Goal: Navigation & Orientation: Find specific page/section

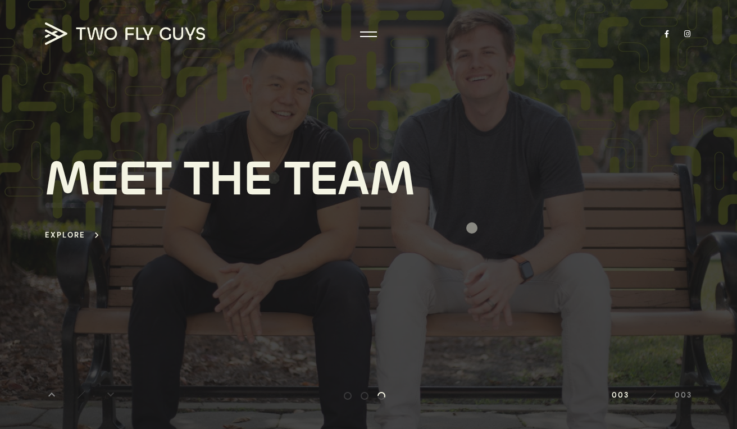
click at [472, 228] on div "M E E T T H E T E A M Explore keyboard_arrow_right" at bounding box center [368, 198] width 647 height 268
click at [294, 171] on div "T" at bounding box center [297, 178] width 25 height 51
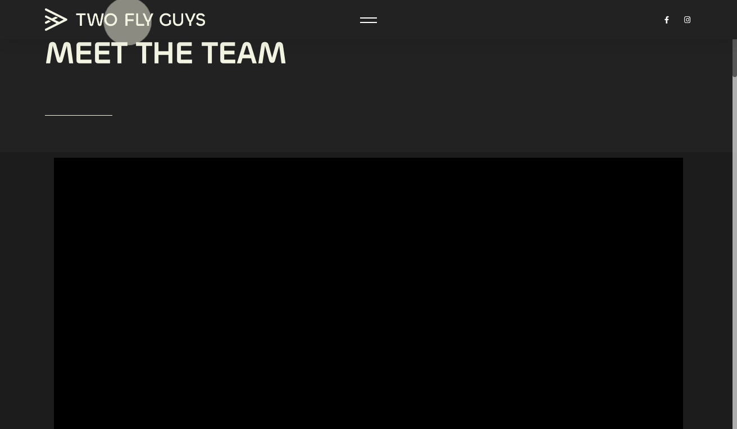
click at [127, 18] on img at bounding box center [125, 19] width 160 height 22
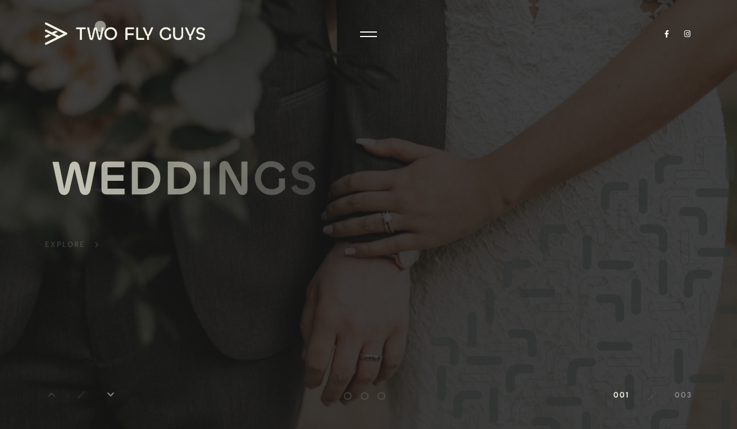
click at [101, 34] on body "100 Loading arrow_back H O M E W E D D I N G S B U S I N E S S M E E T T H E T …" at bounding box center [368, 214] width 737 height 429
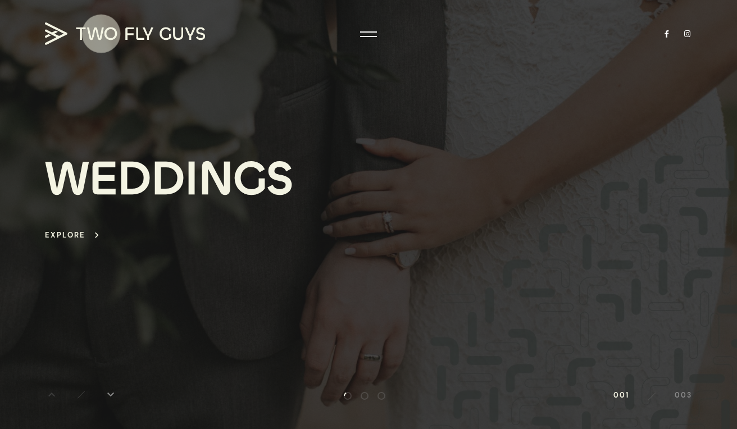
click at [101, 34] on img at bounding box center [125, 33] width 160 height 22
click at [350, 189] on div "W E D D I N G S Explore keyboard_arrow_right" at bounding box center [368, 198] width 647 height 268
click at [261, 179] on div "G" at bounding box center [250, 178] width 33 height 51
